Goal: Information Seeking & Learning: Learn about a topic

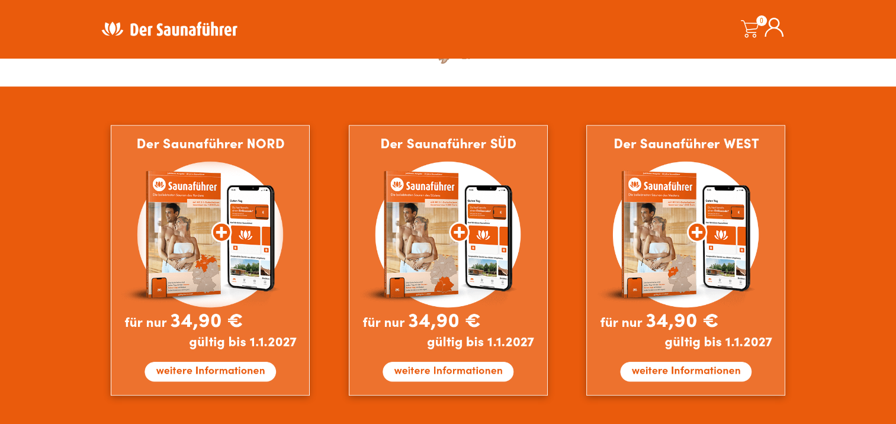
scroll to position [651, 0]
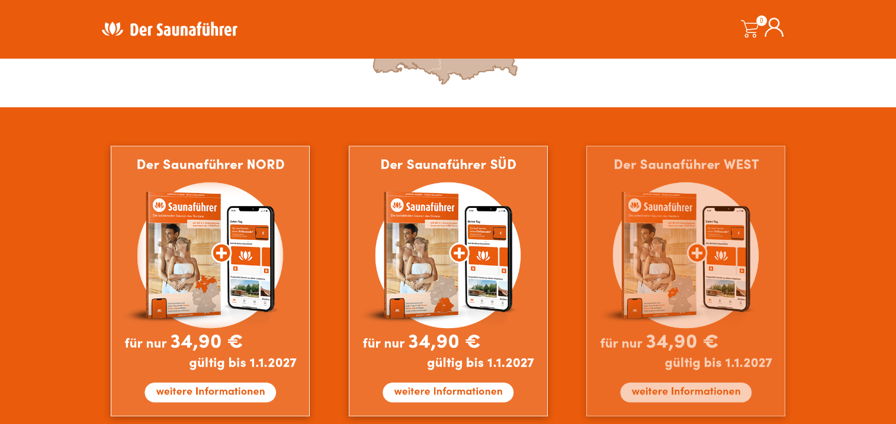
click at [606, 246] on img at bounding box center [685, 281] width 199 height 271
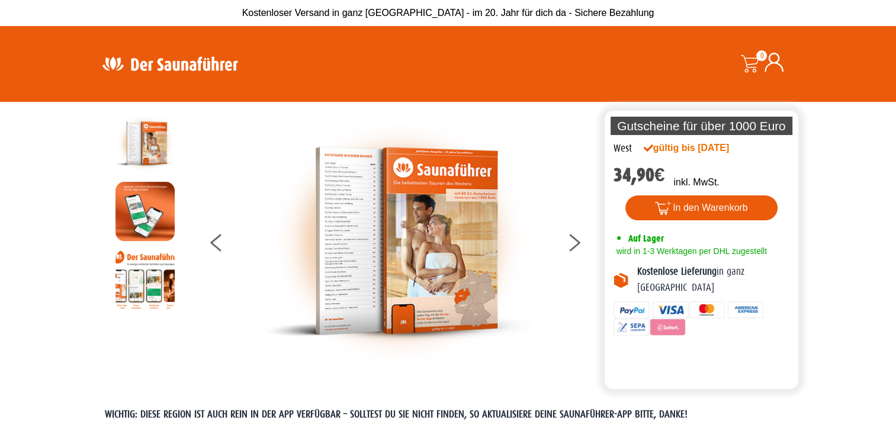
click at [362, 248] on img at bounding box center [399, 241] width 266 height 255
click at [140, 289] on img at bounding box center [144, 279] width 59 height 59
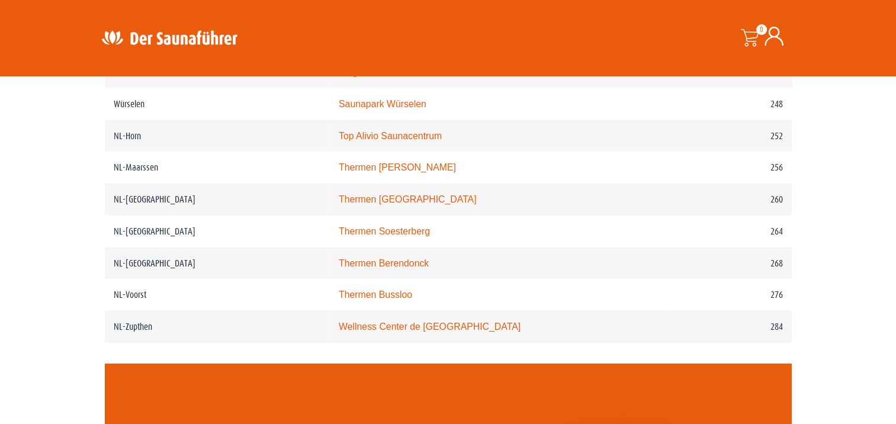
scroll to position [2428, 0]
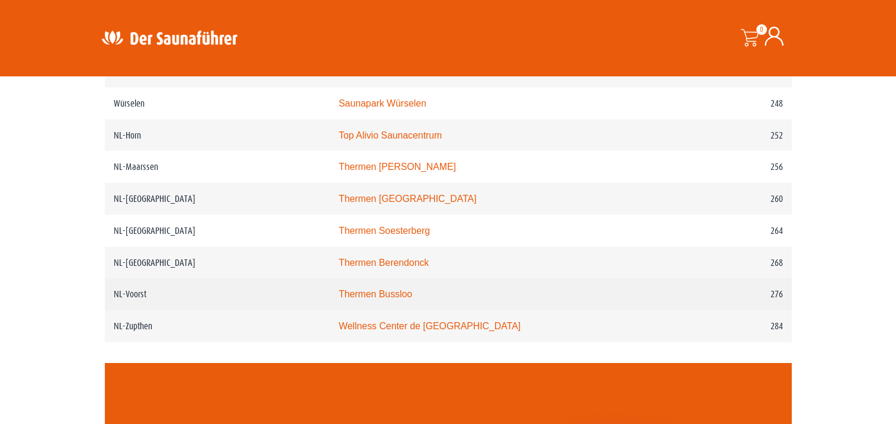
click at [214, 293] on td "NL-Voorst" at bounding box center [217, 294] width 225 height 32
click at [370, 291] on link "Thermen Bussloo" at bounding box center [375, 294] width 73 height 10
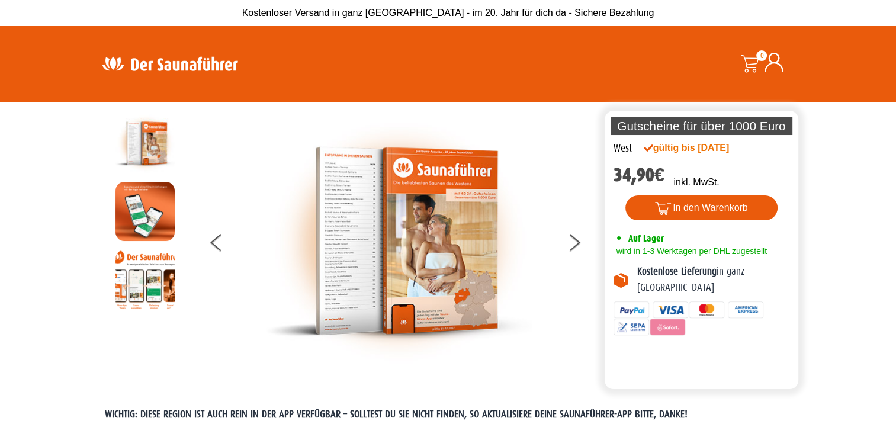
click at [346, 232] on img at bounding box center [399, 241] width 266 height 255
click at [571, 237] on icon at bounding box center [574, 240] width 12 height 8
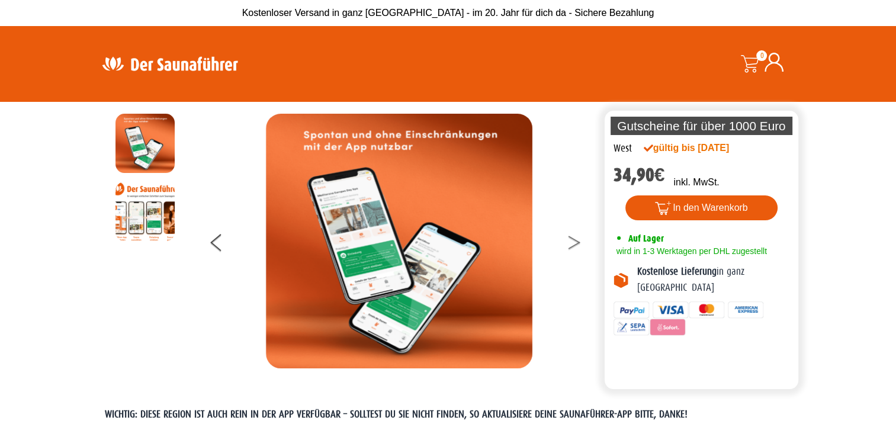
click at [571, 237] on icon at bounding box center [574, 240] width 12 height 8
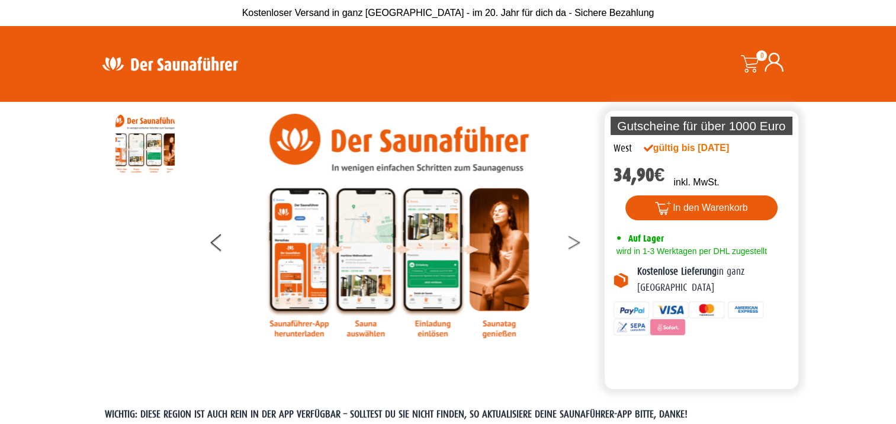
click at [571, 237] on icon at bounding box center [574, 240] width 12 height 8
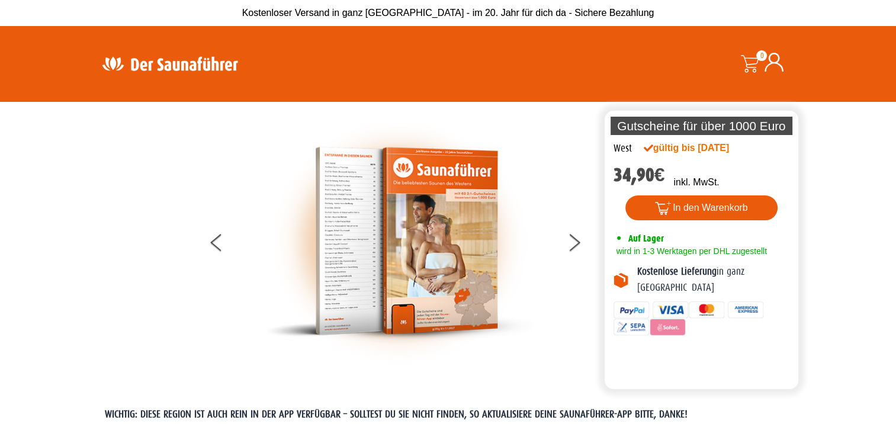
click at [369, 239] on img at bounding box center [399, 241] width 266 height 255
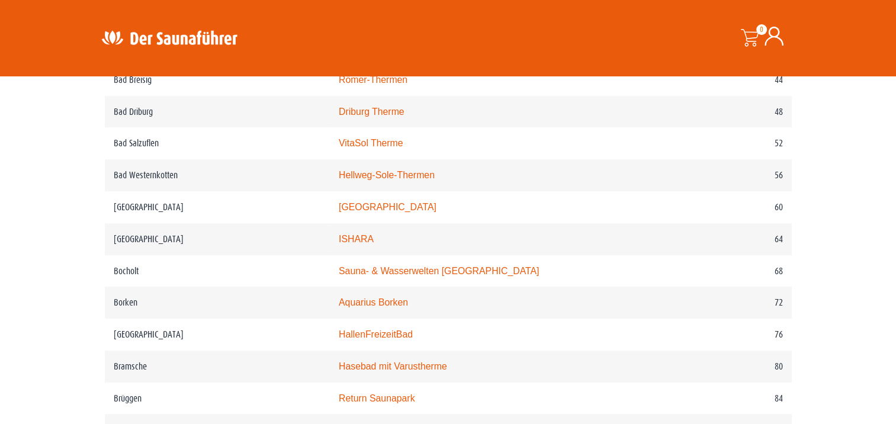
scroll to position [711, 0]
